Goal: Information Seeking & Learning: Learn about a topic

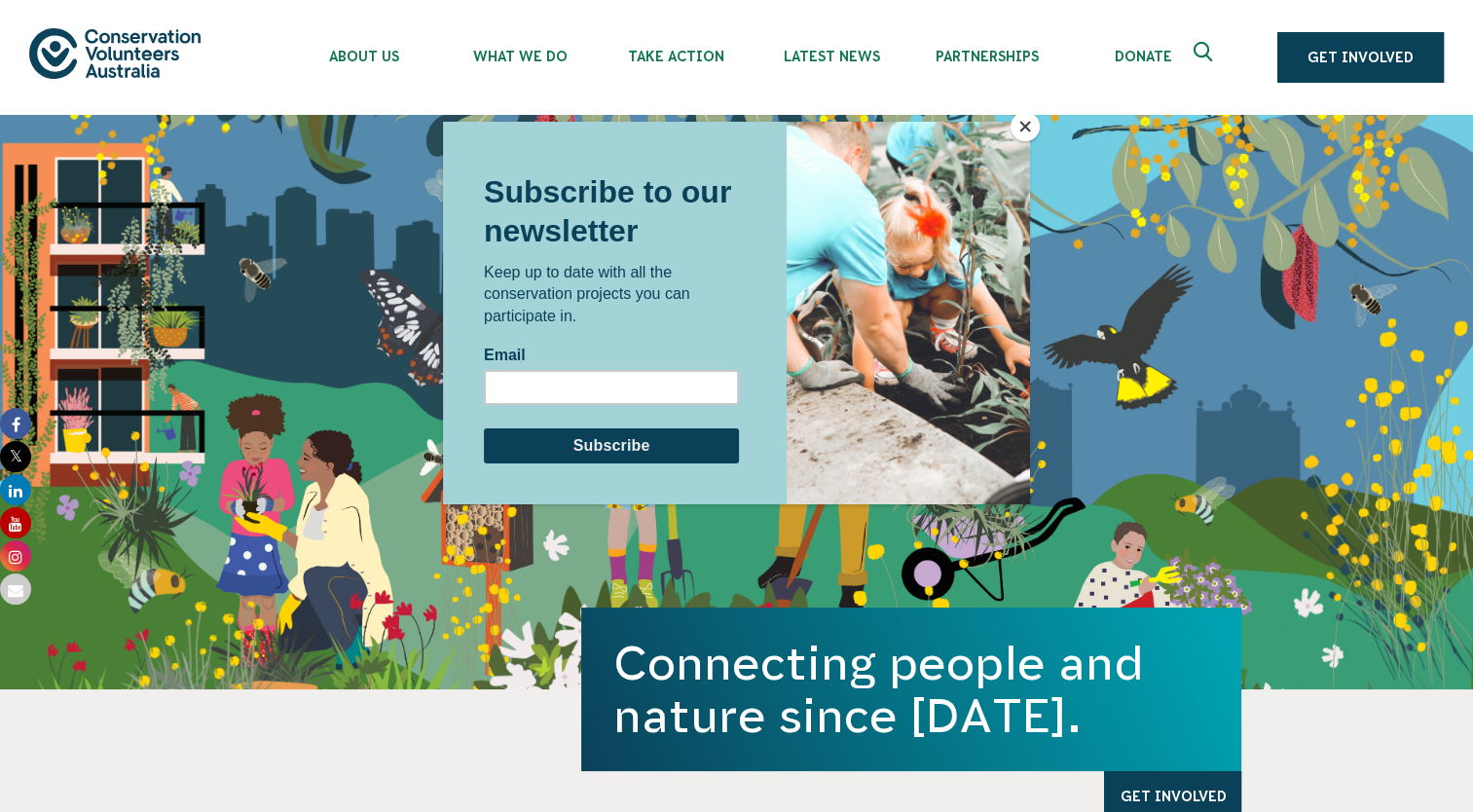
click at [1032, 132] on button "Close" at bounding box center [1025, 126] width 29 height 29
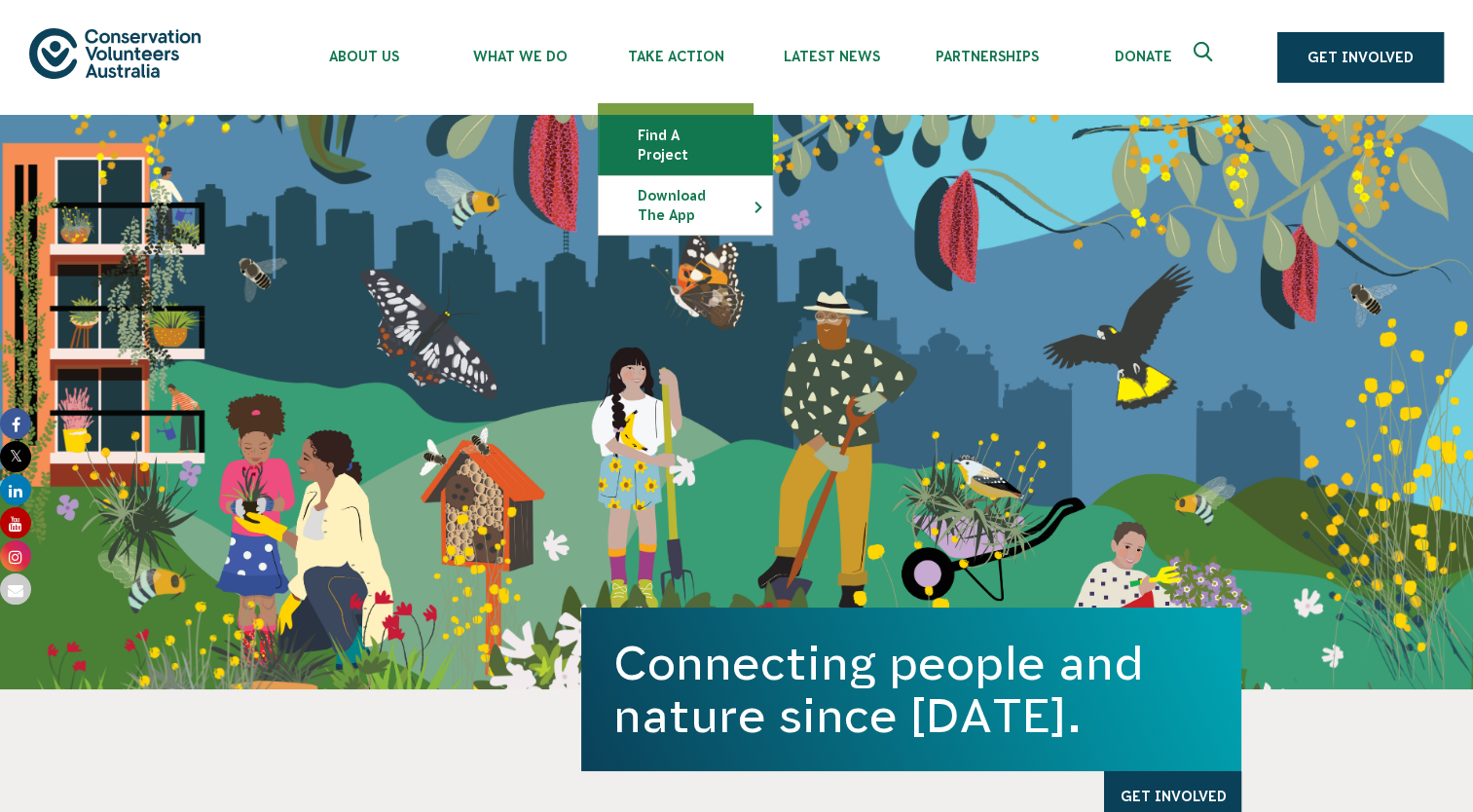
click at [698, 140] on link "Find a project" at bounding box center [685, 145] width 173 height 59
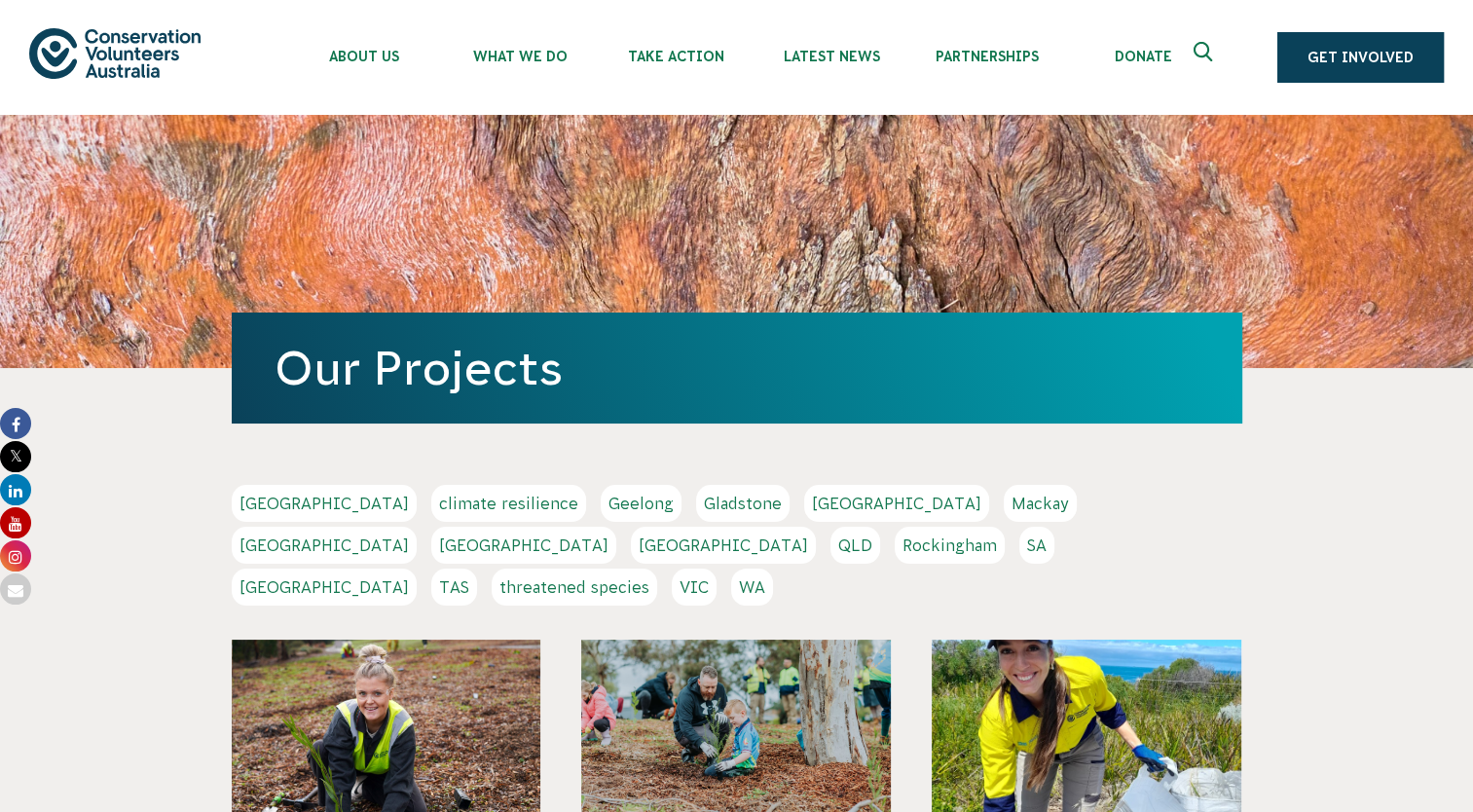
click at [641, 568] on link "threatened species" at bounding box center [574, 586] width 165 height 37
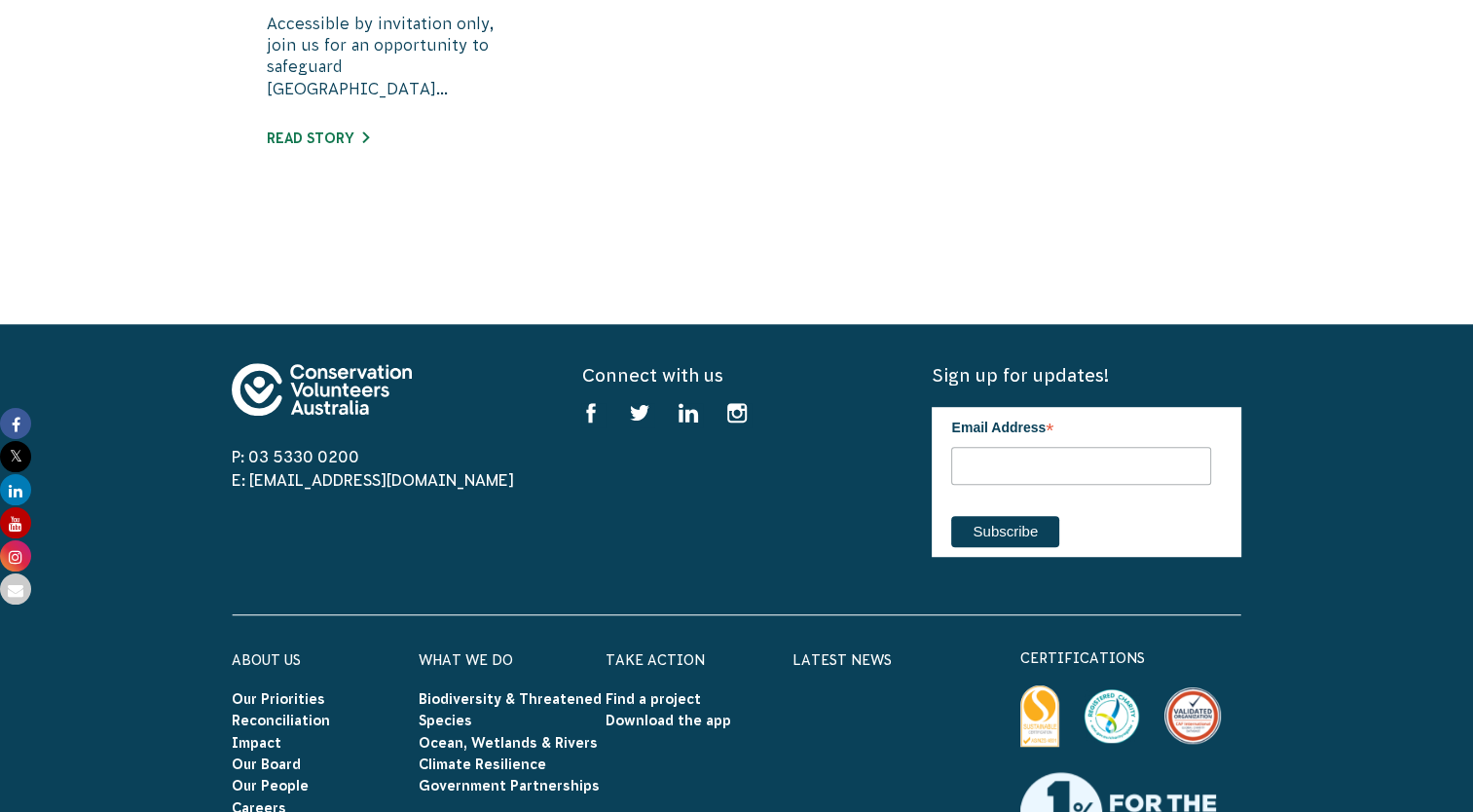
scroll to position [1119, 0]
